Goal: Find specific page/section: Find specific page/section

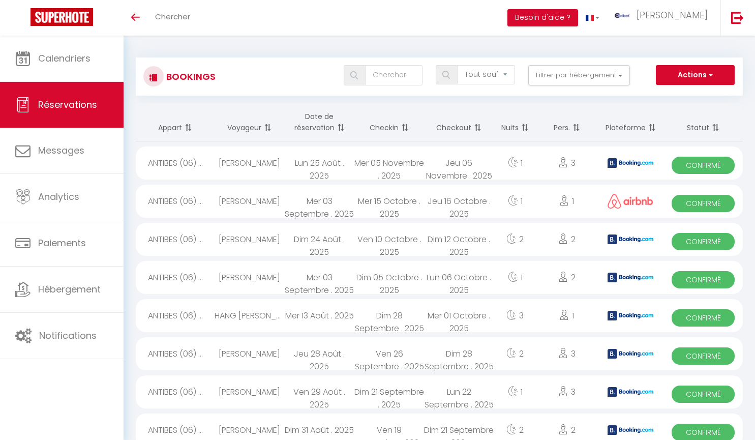
select select "not_cancelled"
click at [619, 76] on button "Filtrer par hébergement" at bounding box center [579, 75] width 102 height 20
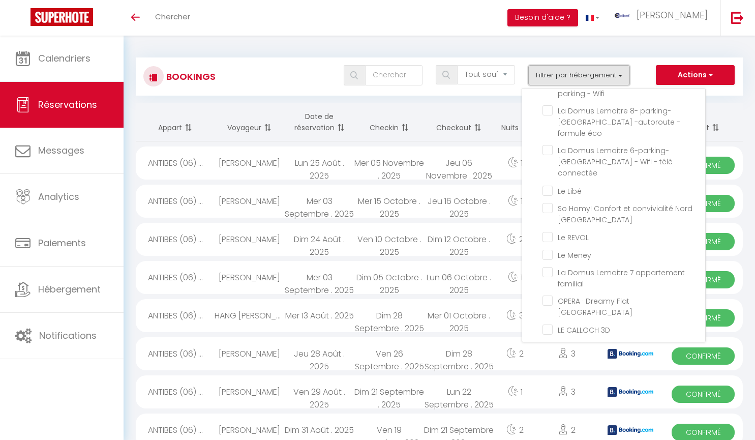
scroll to position [19197, 0]
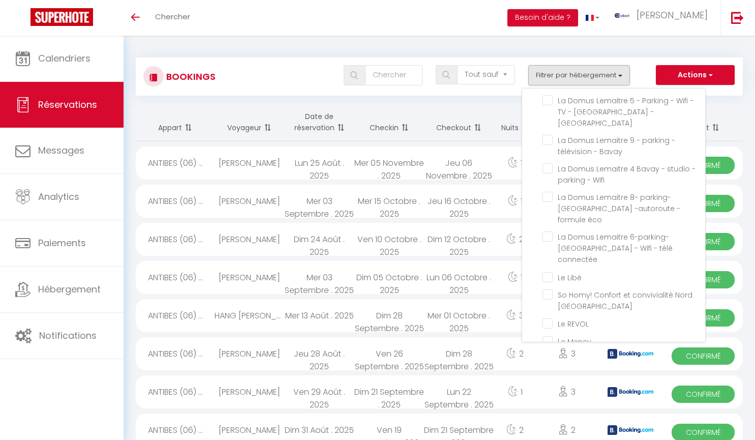
checkbox input "false"
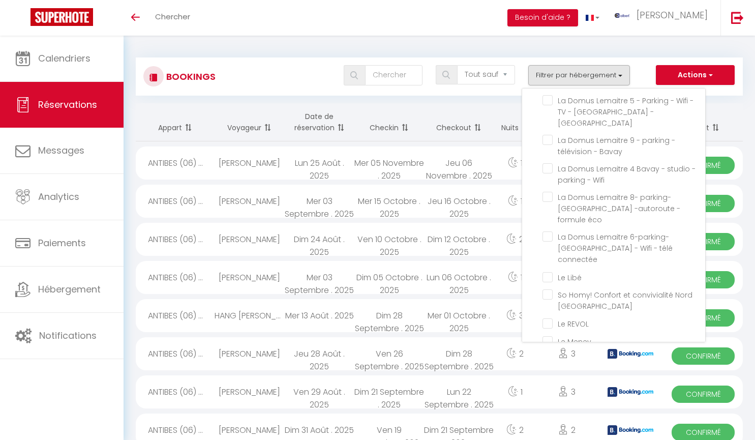
checkbox input "false"
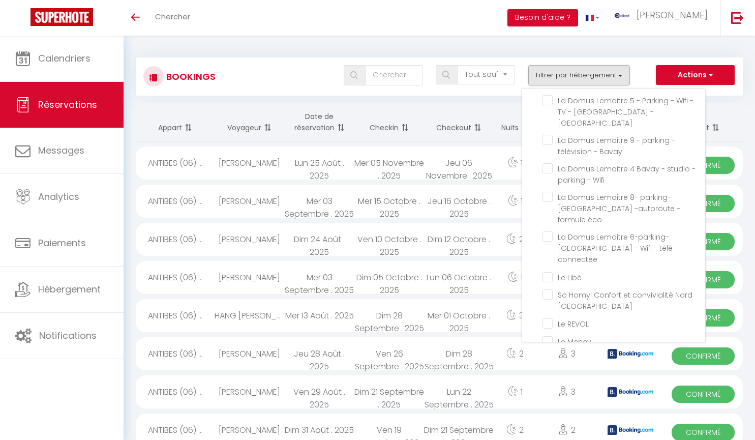
checkbox input "false"
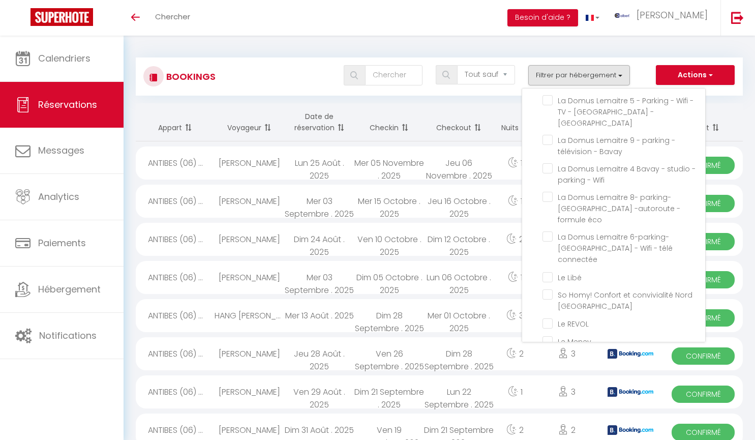
checkbox input "false"
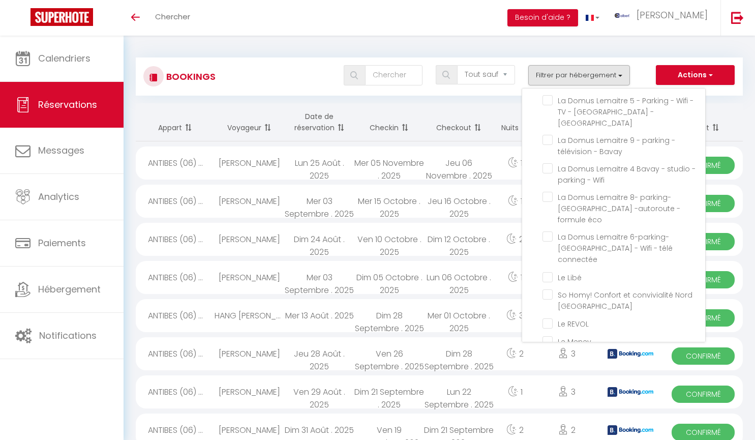
checkbox input "false"
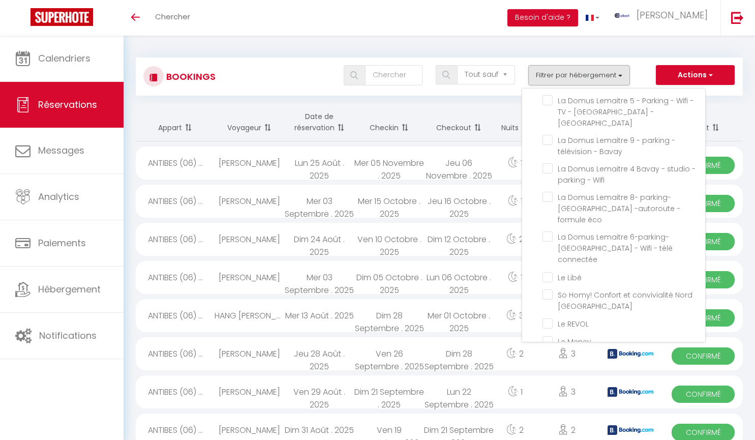
checkbox input "false"
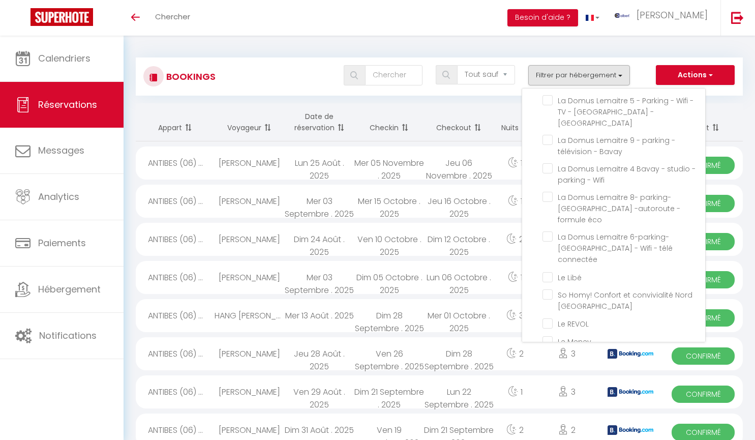
checkbox input "false"
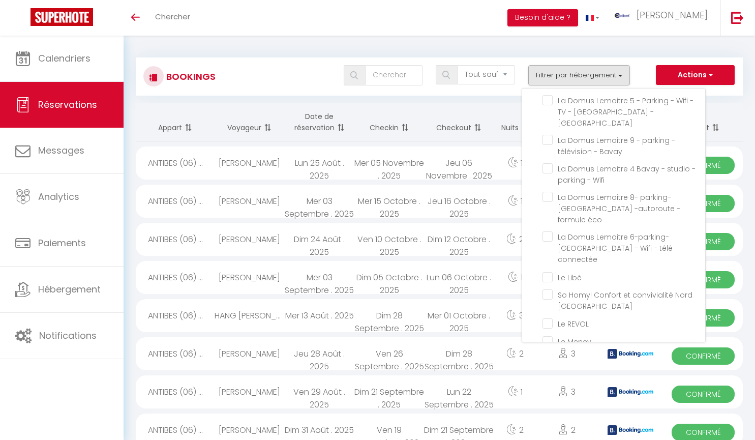
checkbox input "false"
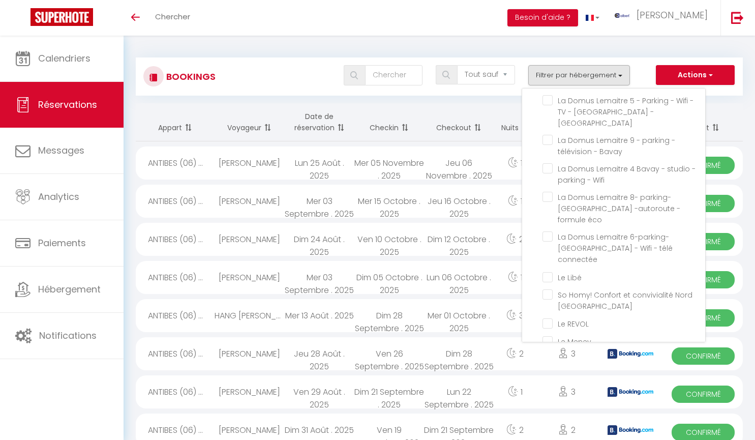
checkbox input "false"
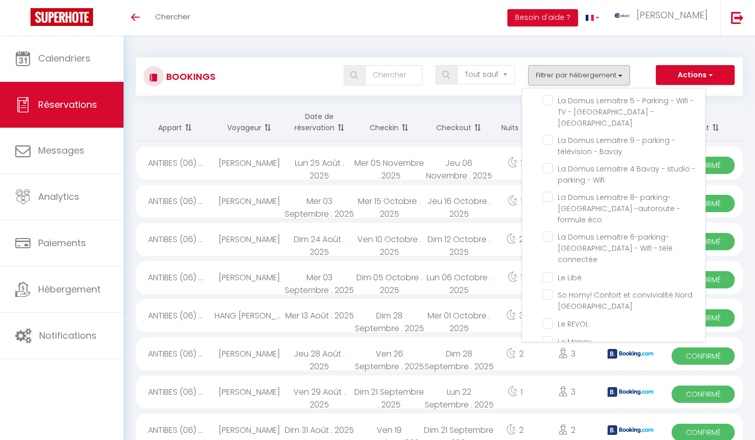
checkbox input "false"
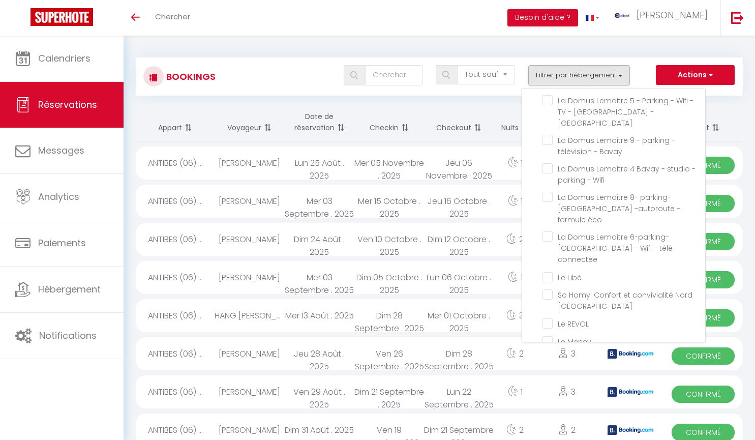
checkbox input "false"
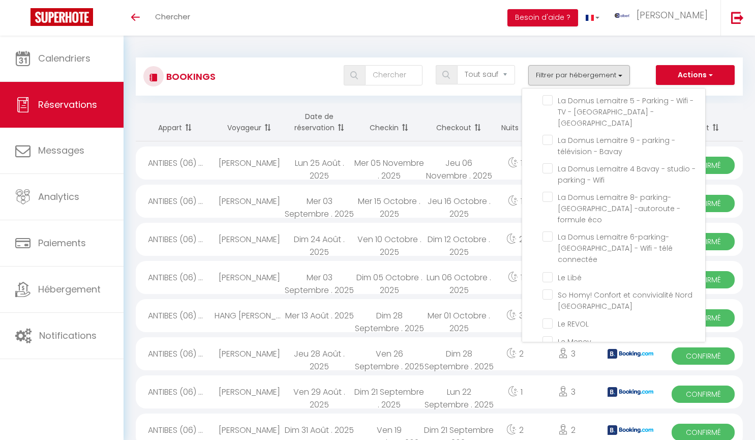
checkbox input "false"
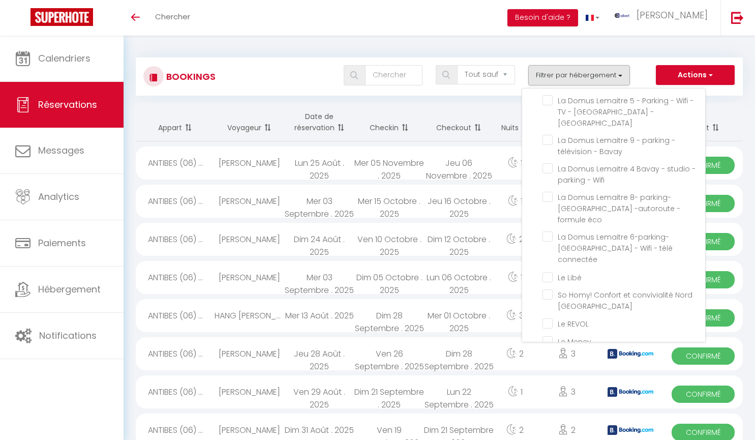
checkbox input "false"
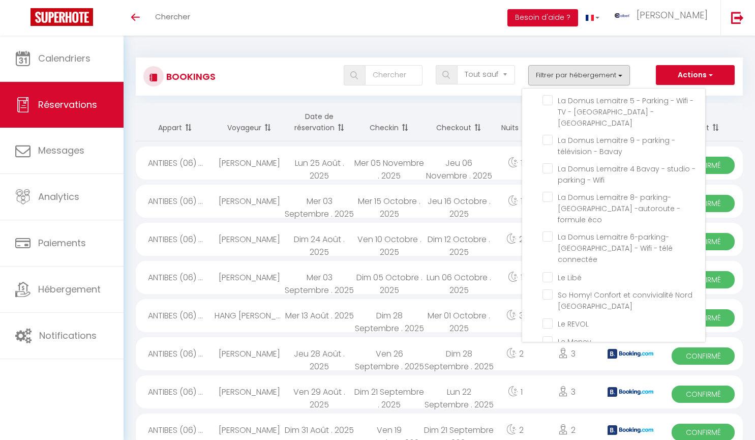
checkbox input "false"
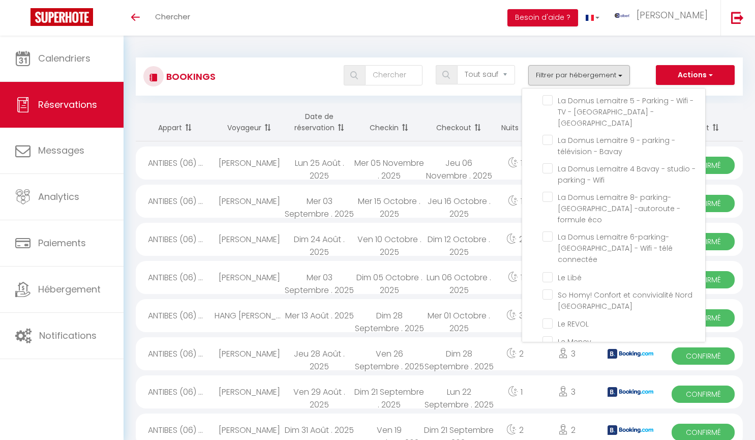
checkbox input "false"
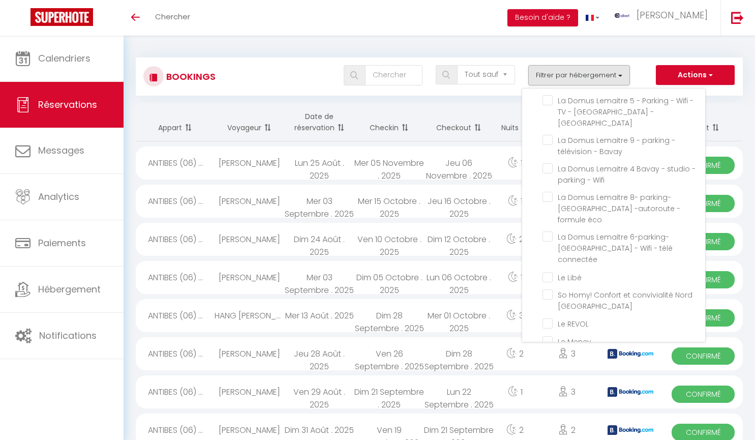
checkbox input "false"
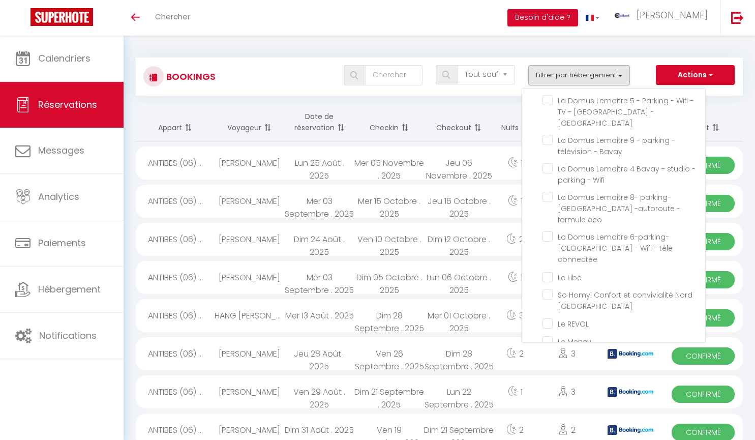
checkbox input "false"
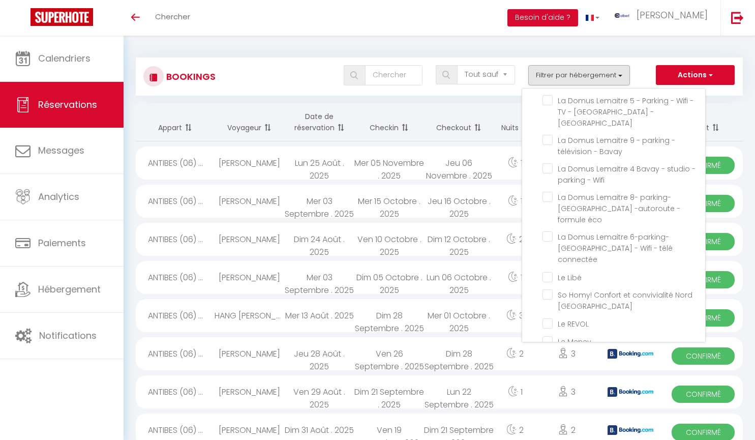
checkbox input "false"
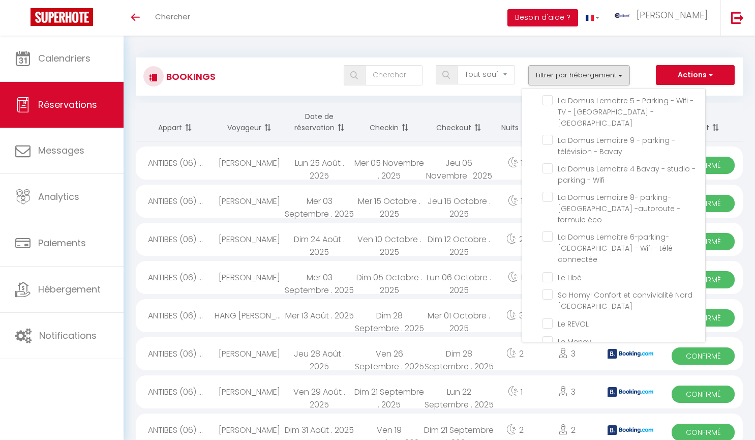
checkbox input "false"
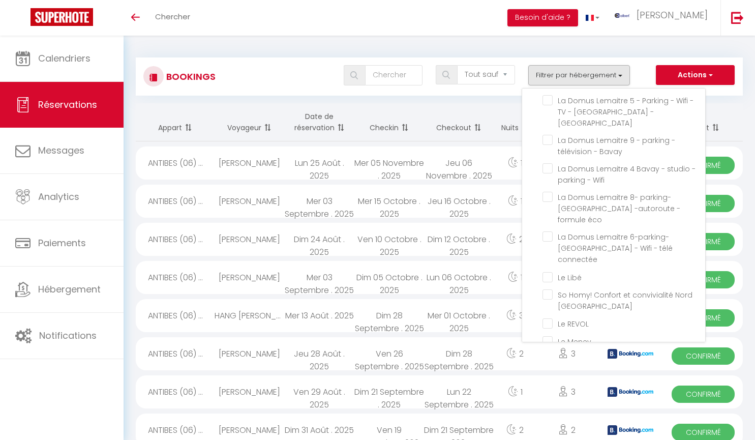
checkbox input "false"
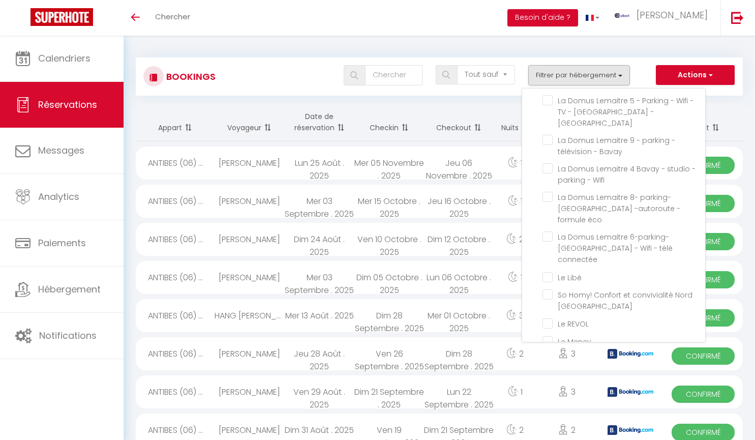
checkbox input "false"
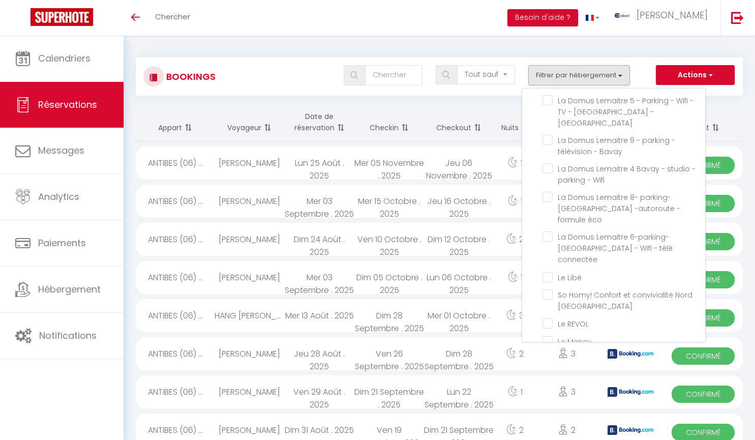
checkbox input "false"
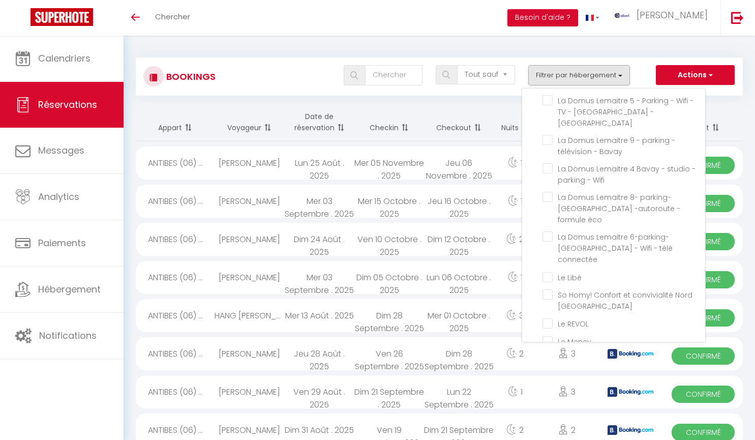
checkbox input "false"
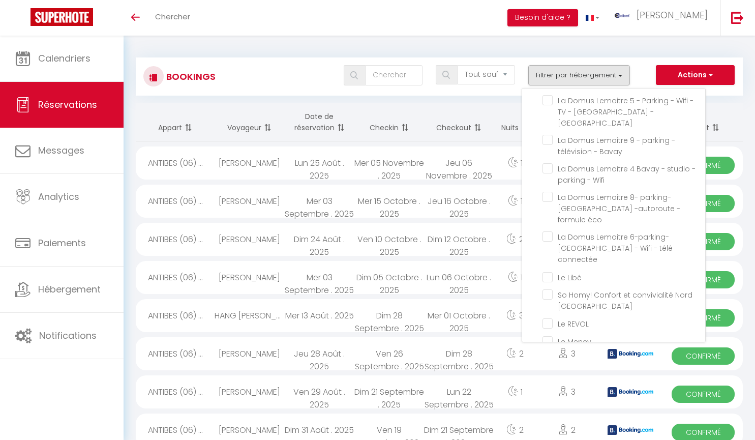
checkbox input "false"
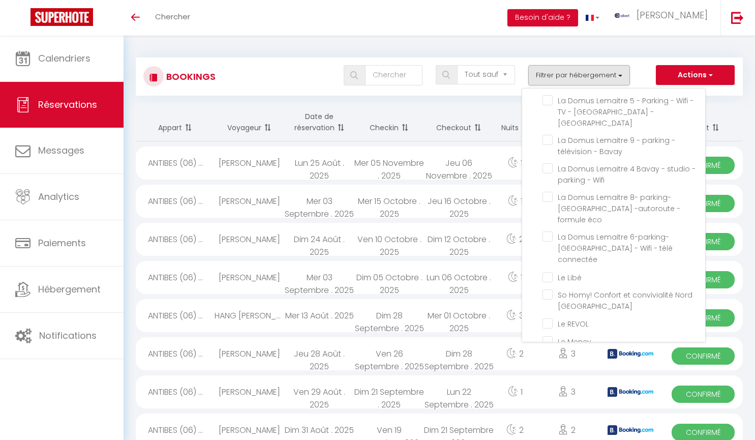
checkbox input "false"
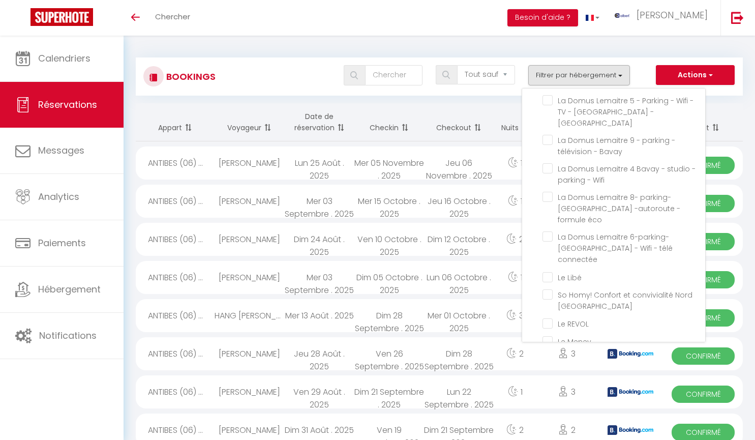
checkbox input "false"
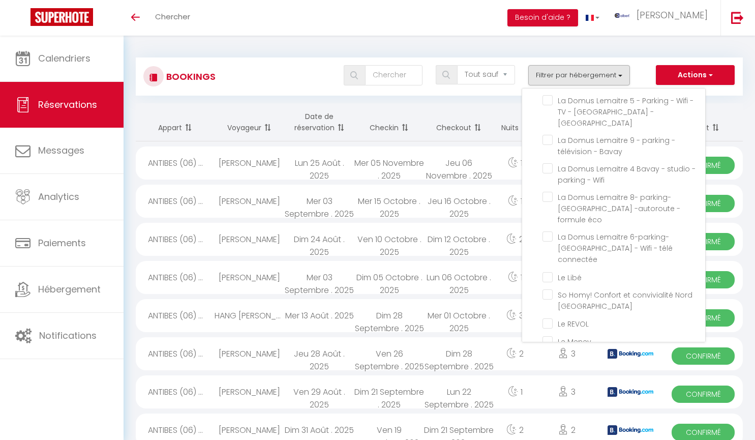
checkbox input "false"
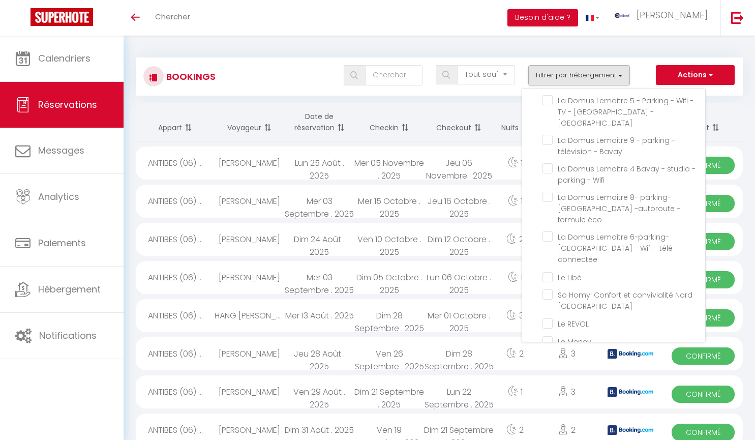
checkbox input "false"
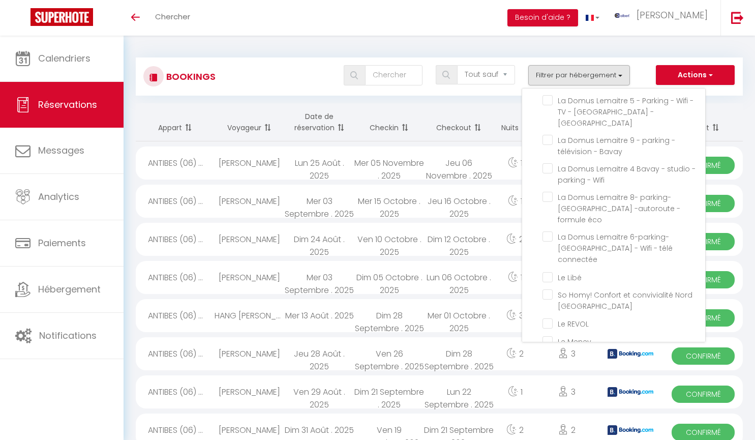
checkbox input "false"
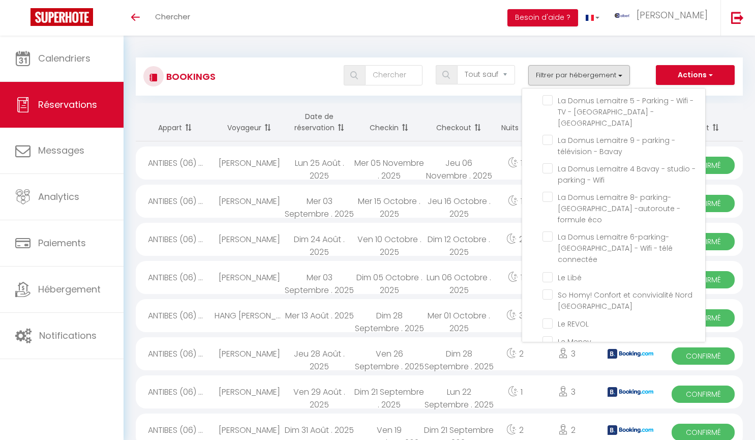
checkbox input "false"
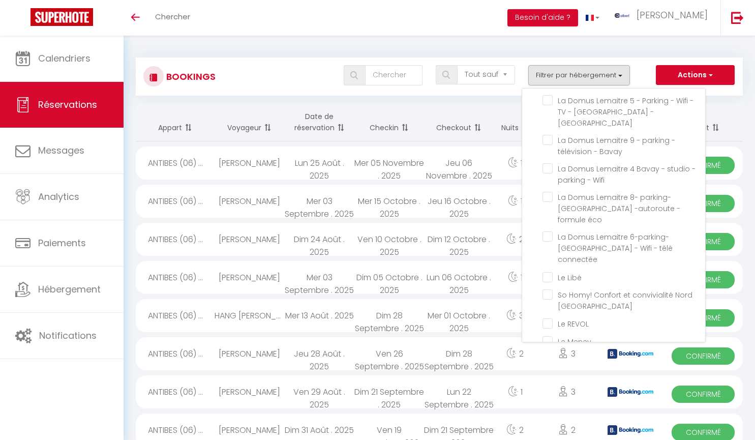
checkbox input "false"
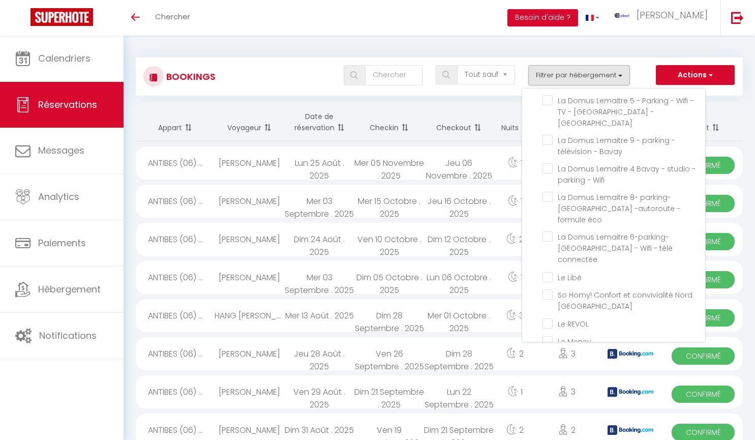
checkbox input "false"
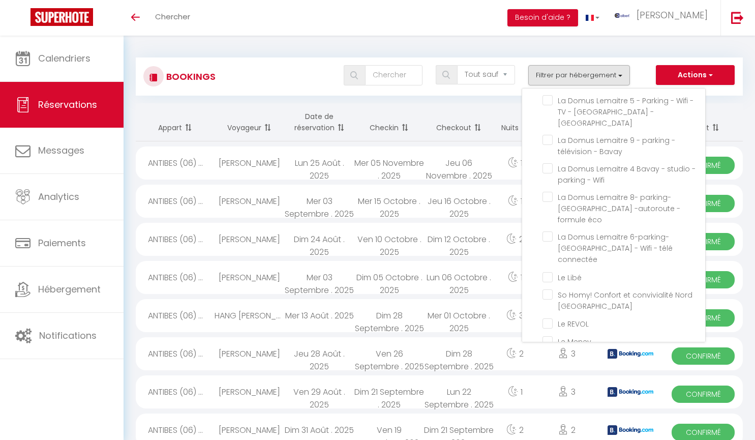
checkbox input "false"
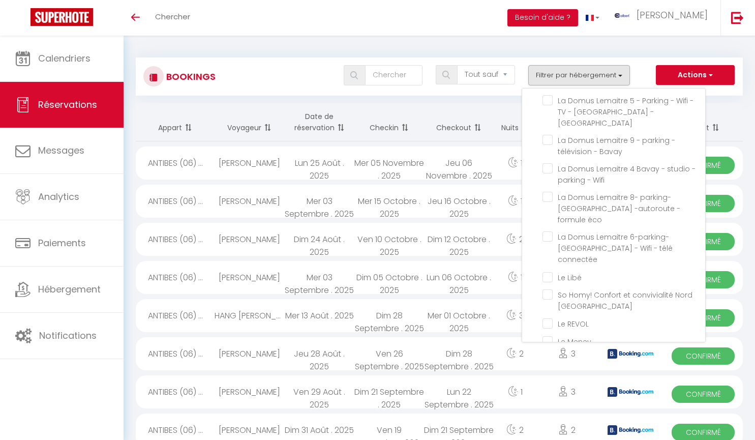
checkbox input "false"
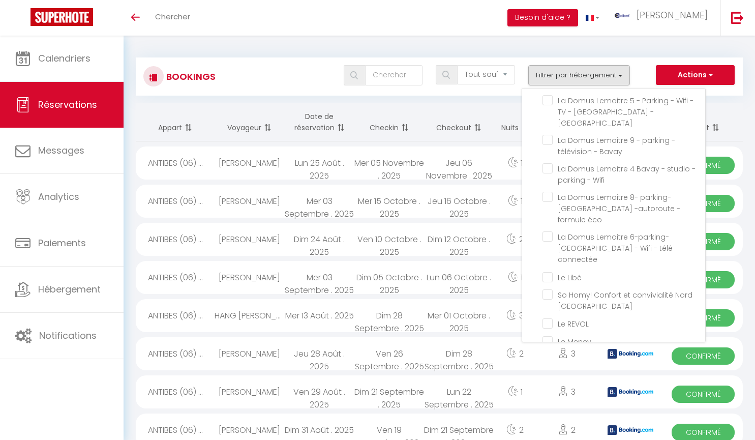
checkbox input "false"
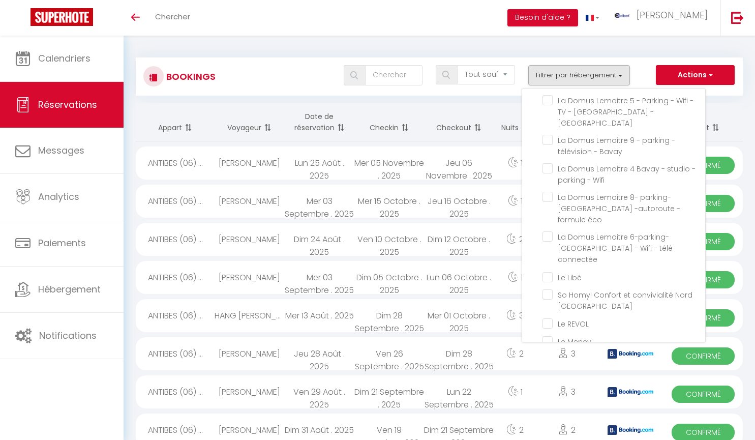
checkbox input "false"
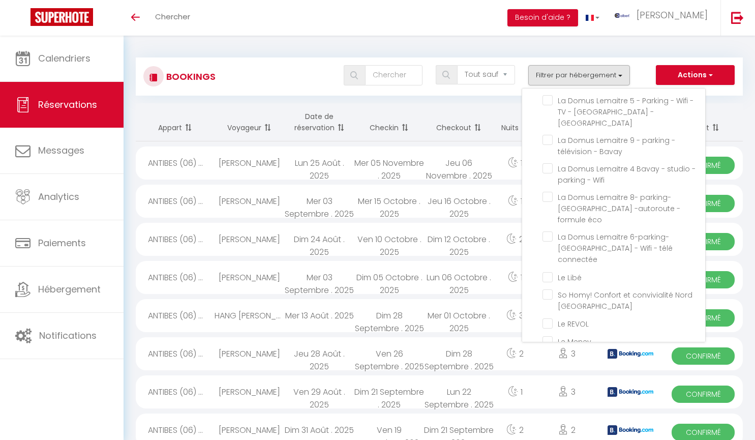
checkbox input "false"
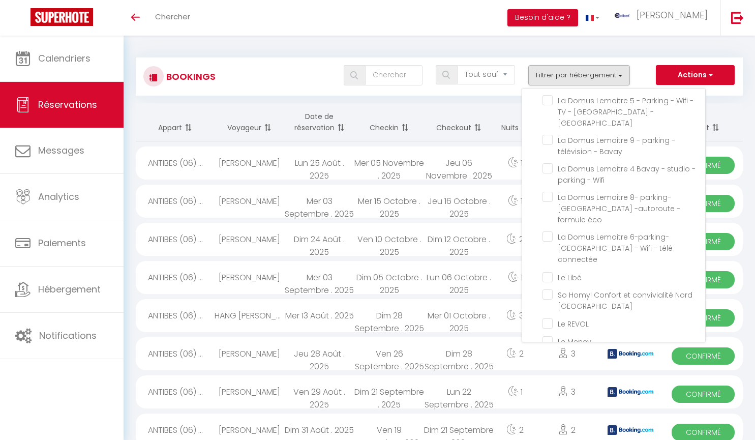
checkbox input "false"
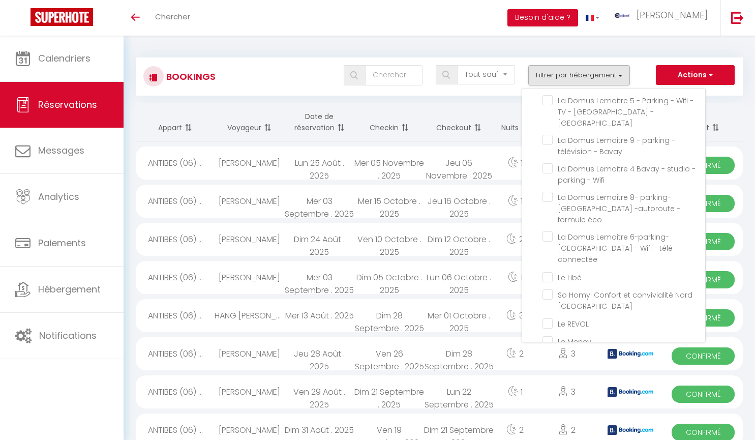
checkbox input "false"
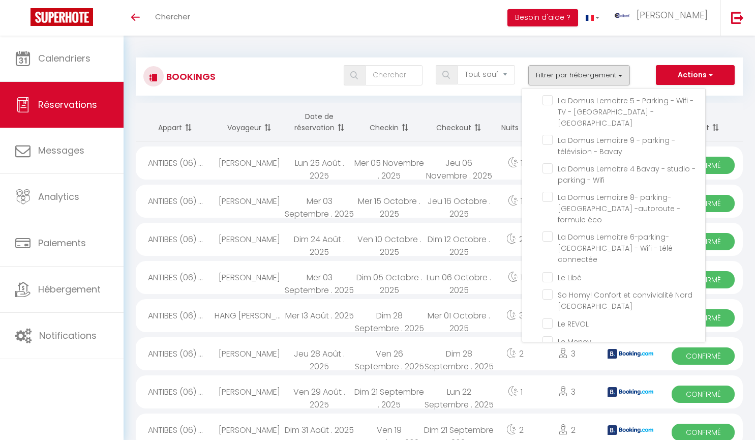
checkbox input "false"
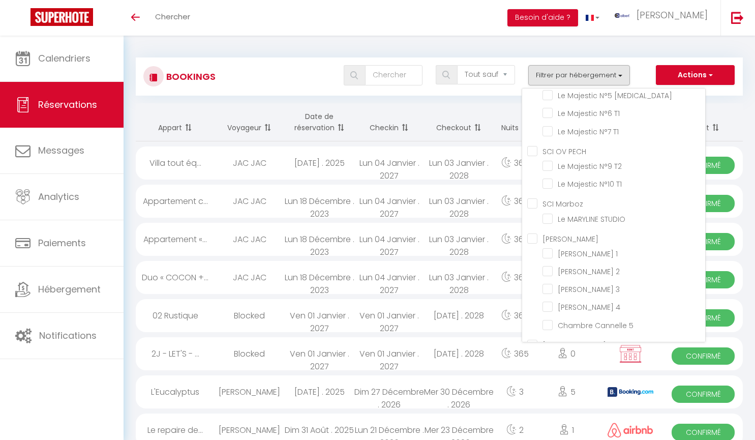
scroll to position [0, 0]
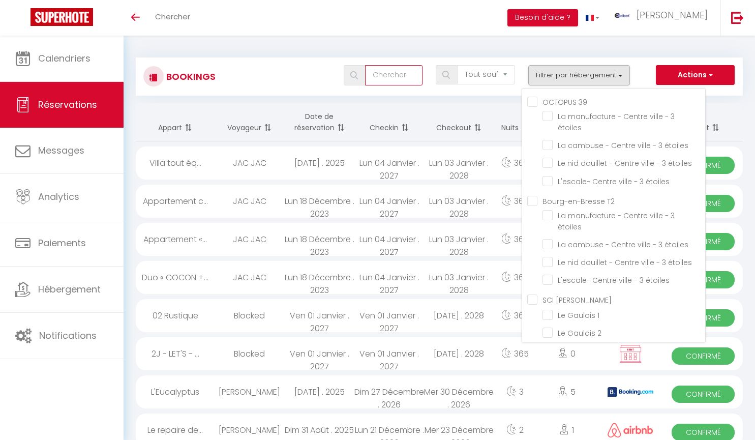
click at [401, 76] on input "text" at bounding box center [394, 75] width 58 height 20
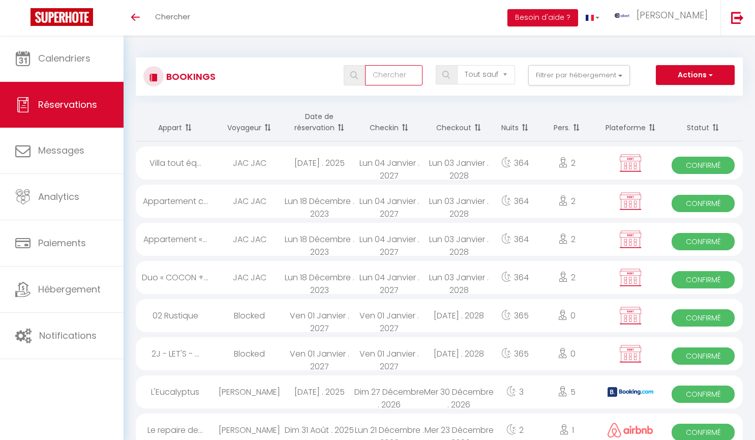
click at [387, 78] on input "text" at bounding box center [394, 75] width 58 height 20
paste input "[PERSON_NAME]"
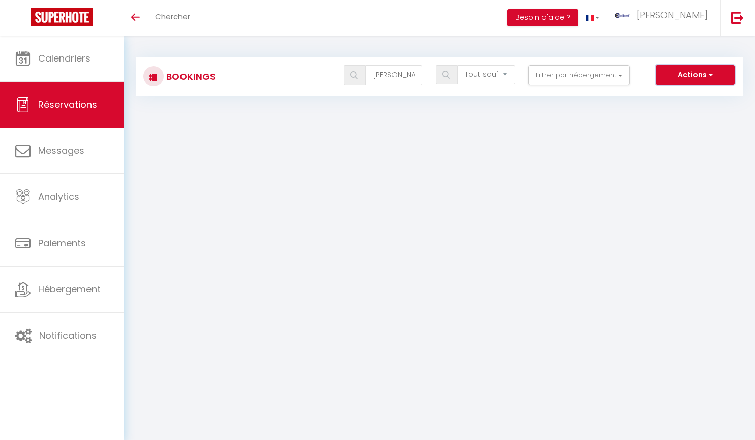
click at [711, 73] on span "button" at bounding box center [710, 75] width 6 height 10
click at [465, 35] on div "Toggle menubar Chercher BUTTON Besoin d'aide ? albert Paramètres" at bounding box center [411, 18] width 674 height 36
